Goal: Browse casually

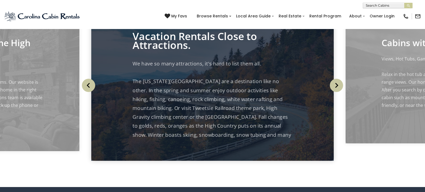
scroll to position [575, 0]
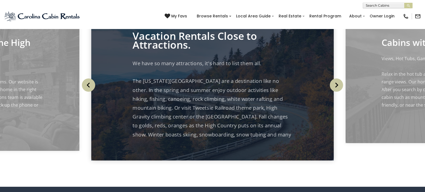
click at [89, 84] on img "Previous" at bounding box center [88, 85] width 13 height 13
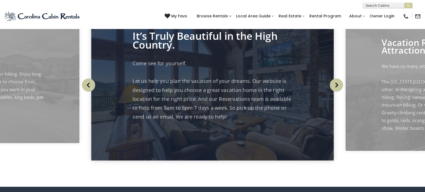
click at [89, 84] on img "Previous" at bounding box center [88, 85] width 13 height 13
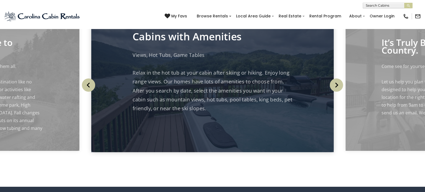
click at [89, 84] on img "Previous" at bounding box center [88, 85] width 13 height 13
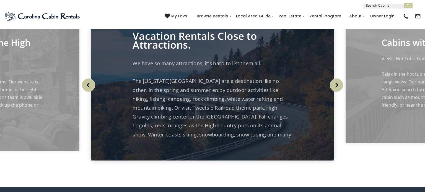
click at [89, 84] on img "Previous" at bounding box center [88, 85] width 13 height 13
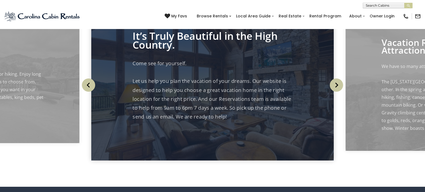
click at [89, 84] on img "Previous" at bounding box center [88, 85] width 13 height 13
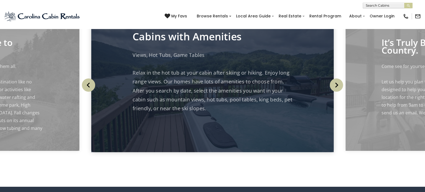
click at [89, 84] on img "Previous" at bounding box center [88, 85] width 13 height 13
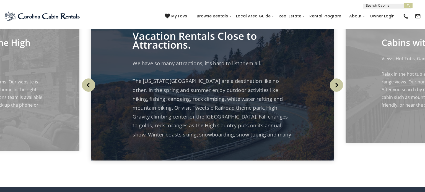
click at [89, 84] on img "Previous" at bounding box center [88, 85] width 13 height 13
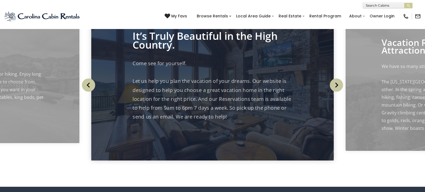
click at [89, 84] on img "Previous" at bounding box center [88, 85] width 13 height 13
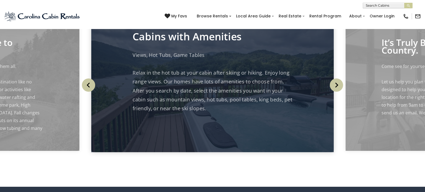
click at [89, 84] on img "Previous" at bounding box center [88, 85] width 13 height 13
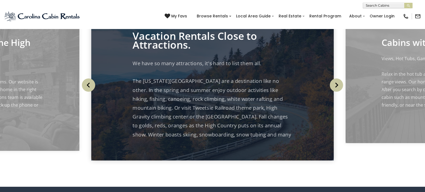
click at [89, 84] on img "Previous" at bounding box center [88, 85] width 13 height 13
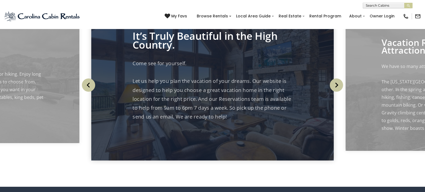
click at [89, 84] on img "Previous" at bounding box center [88, 85] width 13 height 13
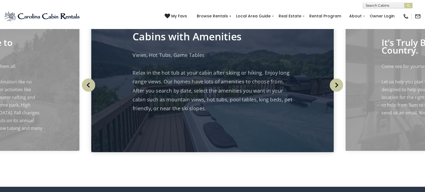
click at [89, 84] on img "Previous" at bounding box center [88, 85] width 13 height 13
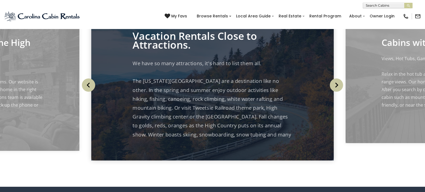
click at [89, 84] on img "Previous" at bounding box center [88, 85] width 13 height 13
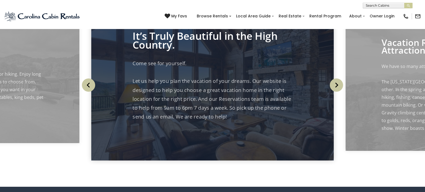
click at [89, 84] on img "Previous" at bounding box center [88, 85] width 13 height 13
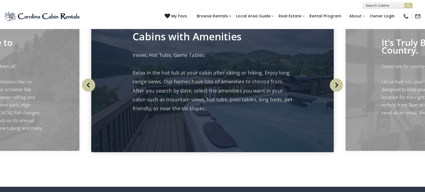
click at [89, 84] on img "Previous" at bounding box center [88, 85] width 13 height 13
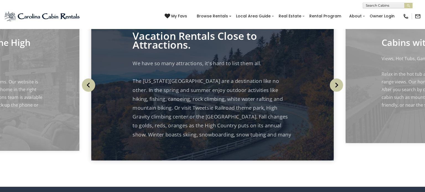
click at [89, 84] on img "Previous" at bounding box center [88, 85] width 13 height 13
